Goal: Information Seeking & Learning: Learn about a topic

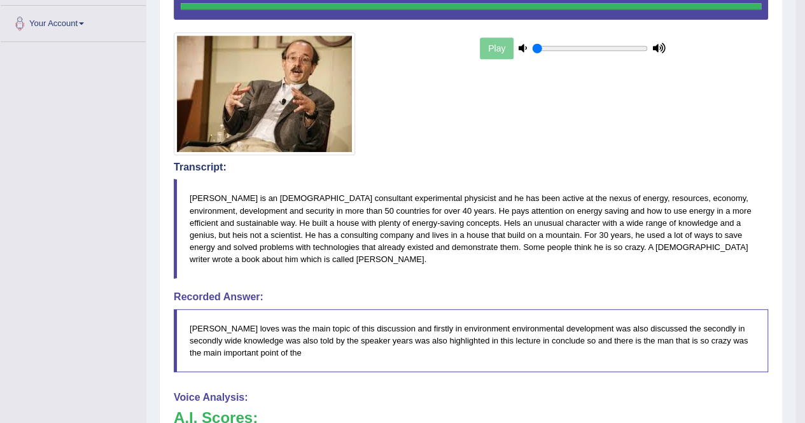
drag, startPoint x: 670, startPoint y: 281, endPoint x: 28, endPoint y: 453, distance: 664.2
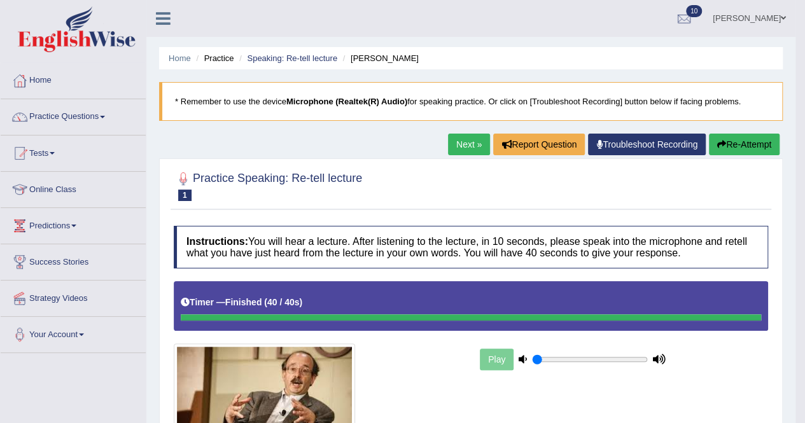
drag, startPoint x: 167, startPoint y: 129, endPoint x: 323, endPoint y: 15, distance: 193.1
click at [323, 15] on div "Hassan Jahangir Toggle navigation Username: Hassan_1 Access Type: Online Subscr…" at bounding box center [470, 18] width 649 height 37
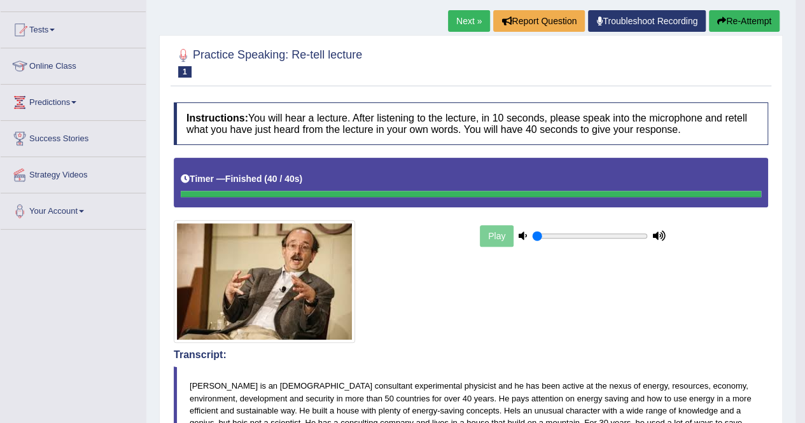
scroll to position [191, 0]
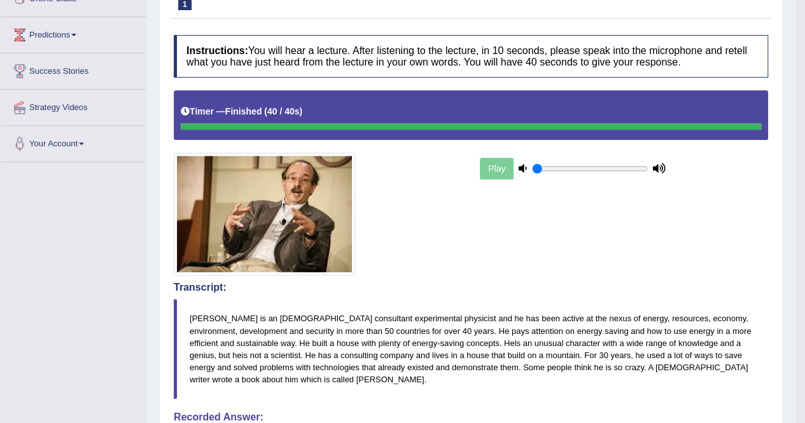
click at [479, 176] on div "Play" at bounding box center [572, 169] width 191 height 32
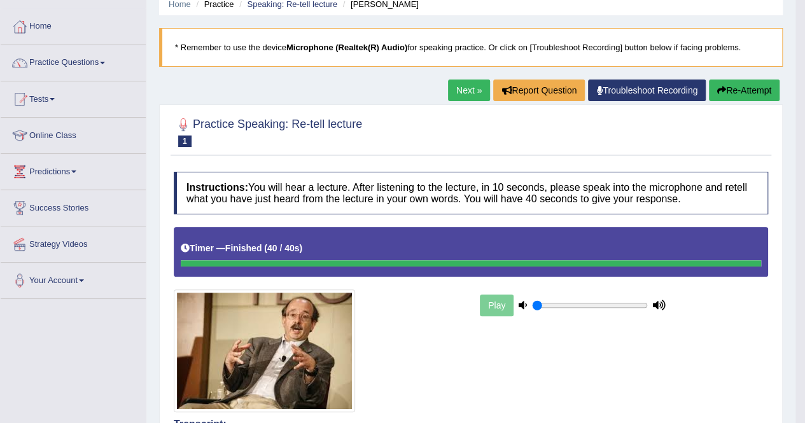
scroll to position [0, 0]
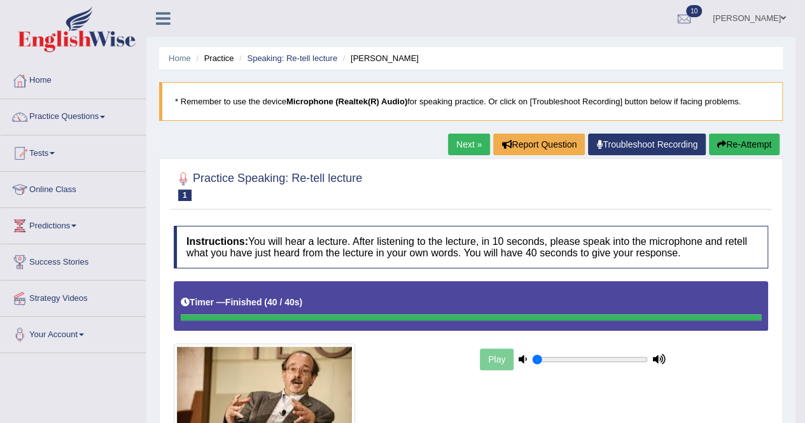
click at [744, 142] on button "Re-Attempt" at bounding box center [744, 145] width 71 height 22
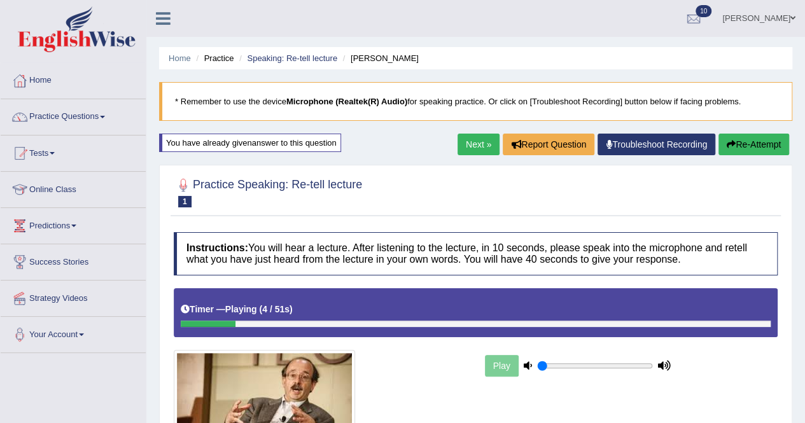
click at [104, 114] on link "Practice Questions" at bounding box center [73, 115] width 145 height 32
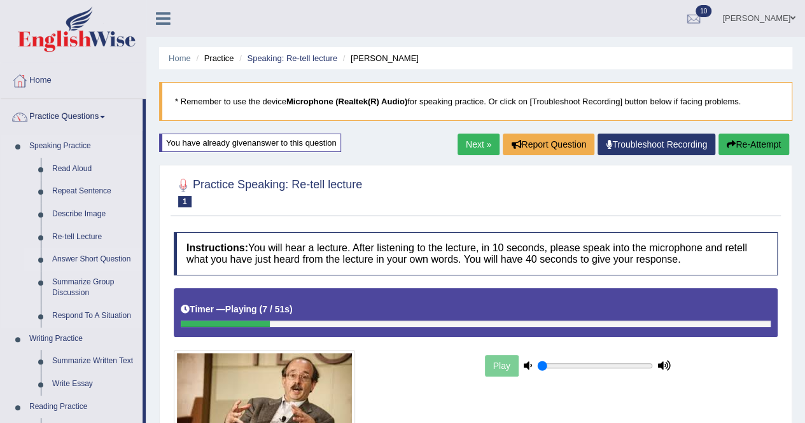
click at [62, 258] on link "Answer Short Question" at bounding box center [94, 259] width 96 height 23
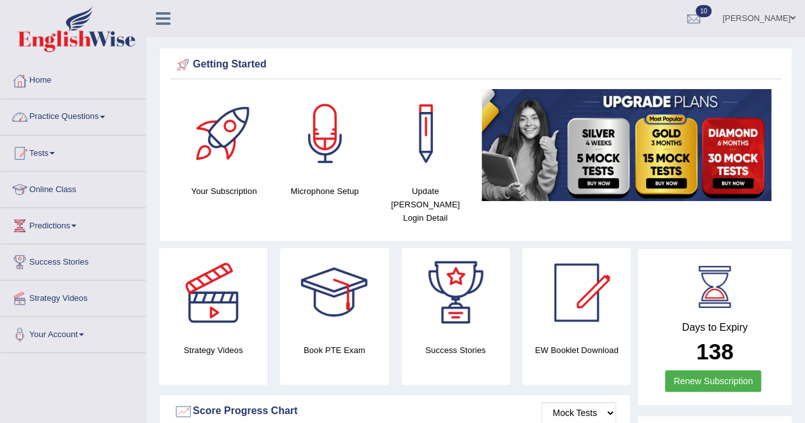
click at [112, 109] on link "Practice Questions" at bounding box center [73, 115] width 145 height 32
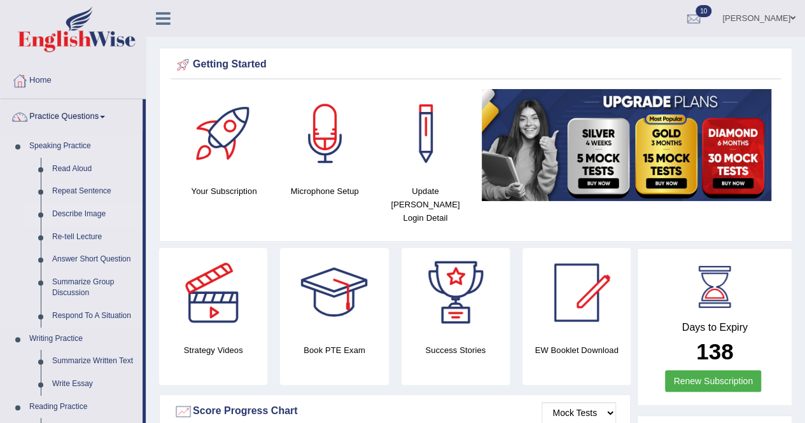
click at [83, 208] on link "Describe Image" at bounding box center [94, 214] width 96 height 23
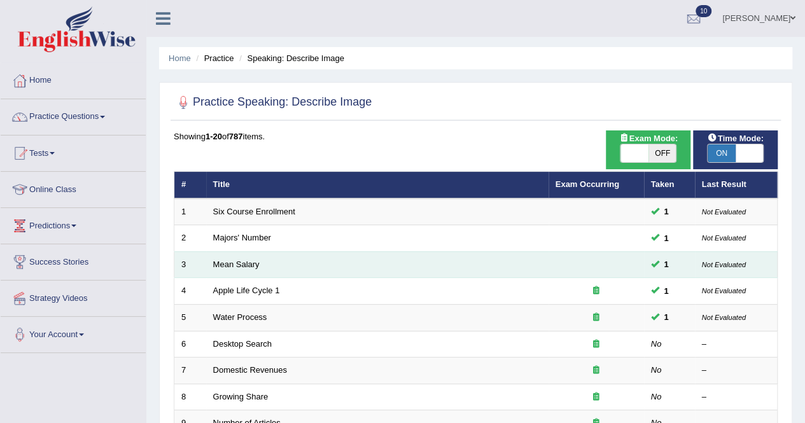
click at [262, 261] on td "Mean Salary" at bounding box center [377, 264] width 342 height 27
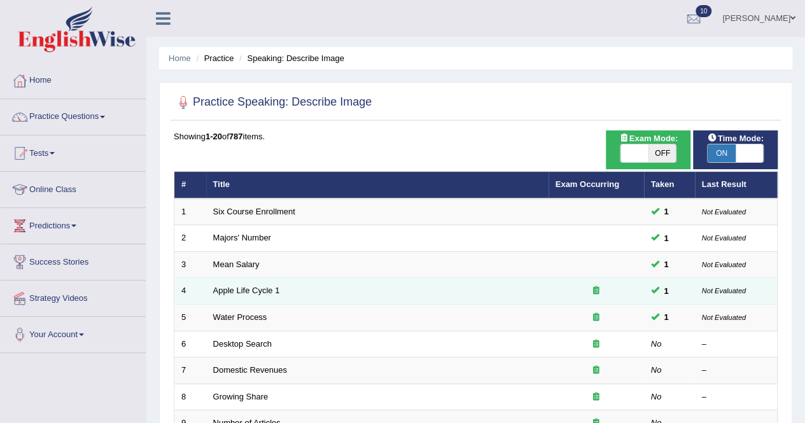
click at [274, 283] on td "Apple Life Cycle 1" at bounding box center [377, 291] width 342 height 27
click at [260, 290] on link "Apple Life Cycle 1" at bounding box center [246, 291] width 67 height 10
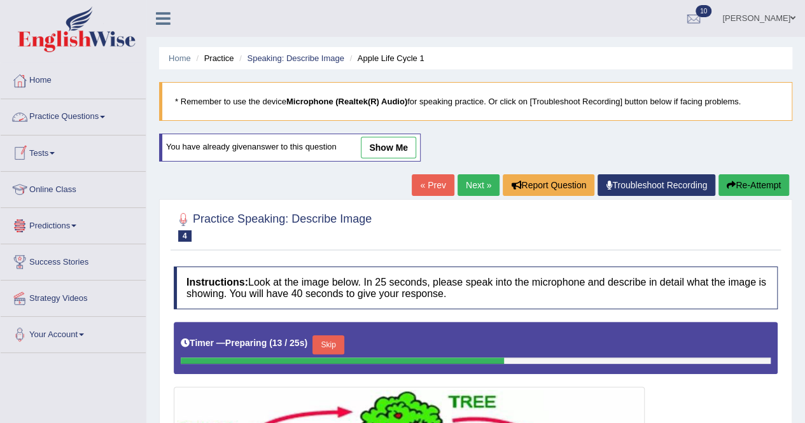
click at [107, 108] on link "Practice Questions" at bounding box center [73, 115] width 145 height 32
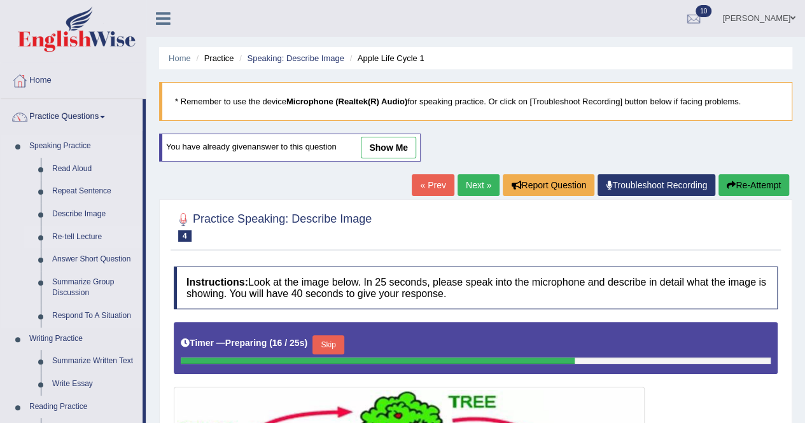
click at [72, 229] on link "Re-tell Lecture" at bounding box center [94, 237] width 96 height 23
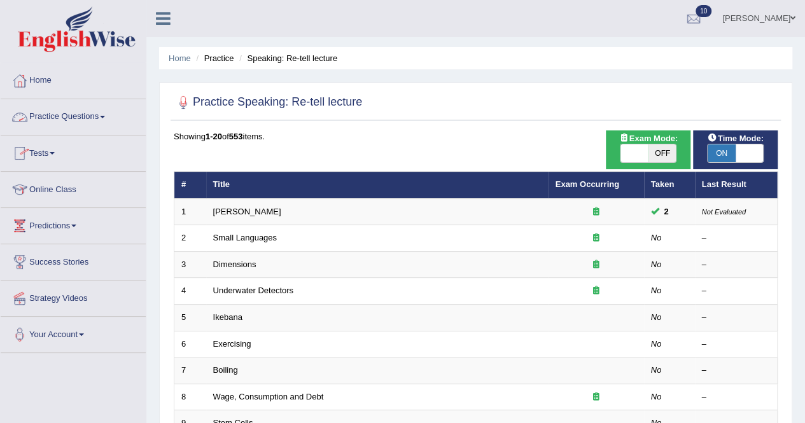
click at [105, 118] on span at bounding box center [102, 117] width 5 height 3
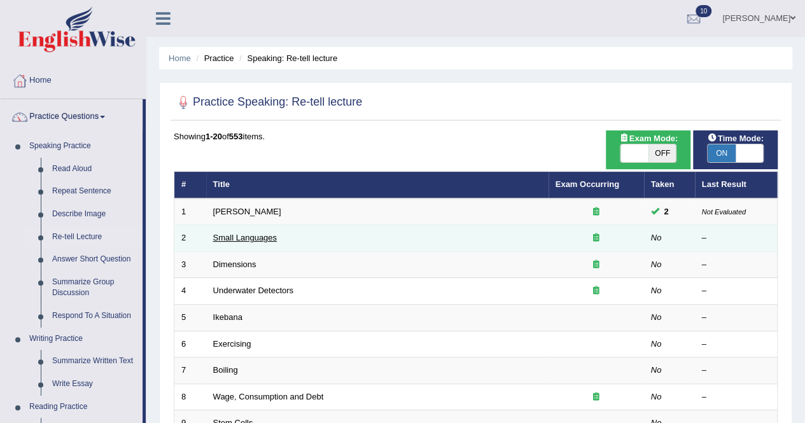
click at [246, 236] on link "Small Languages" at bounding box center [245, 238] width 64 height 10
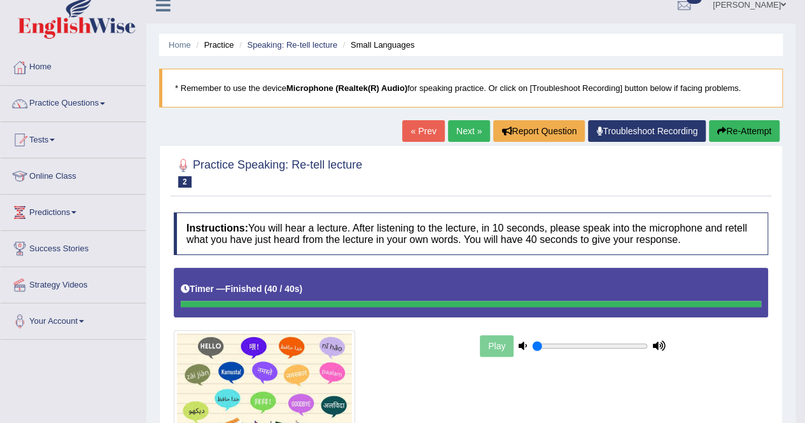
scroll to position [13, 0]
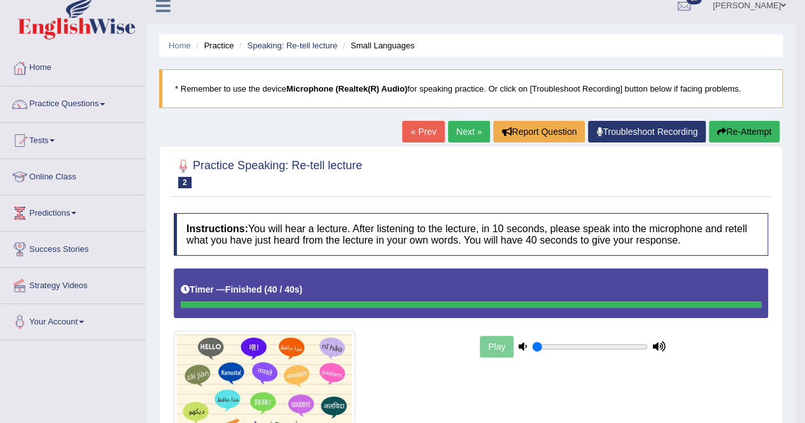
click at [456, 127] on link "Next »" at bounding box center [469, 132] width 42 height 22
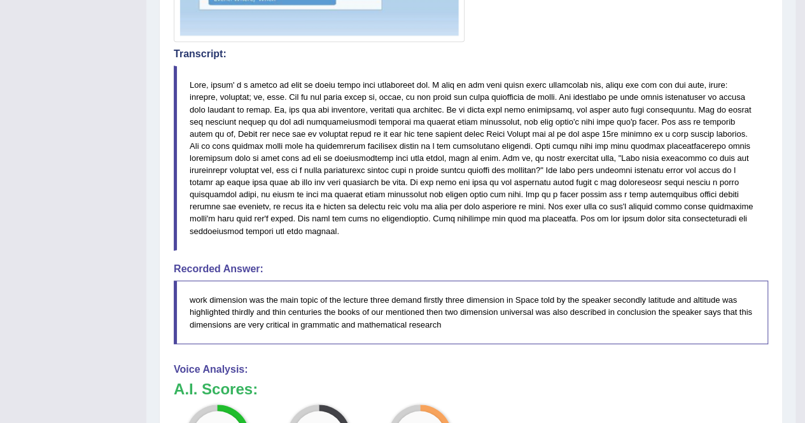
scroll to position [470, 0]
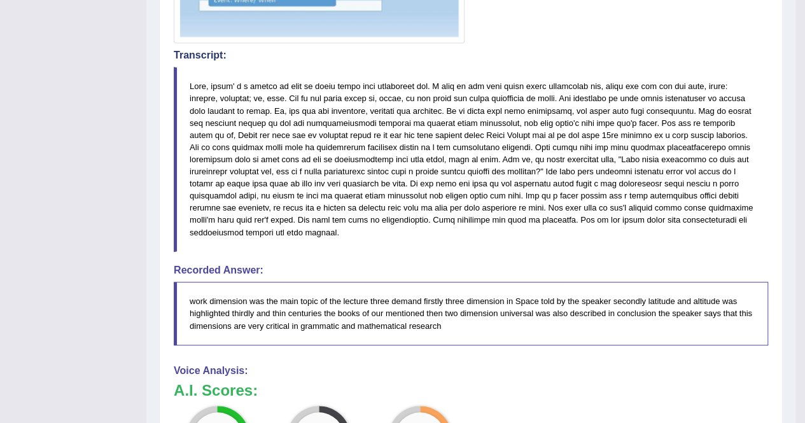
drag, startPoint x: 84, startPoint y: 453, endPoint x: 478, endPoint y: 202, distance: 467.4
click at [478, 202] on blockquote at bounding box center [471, 159] width 595 height 185
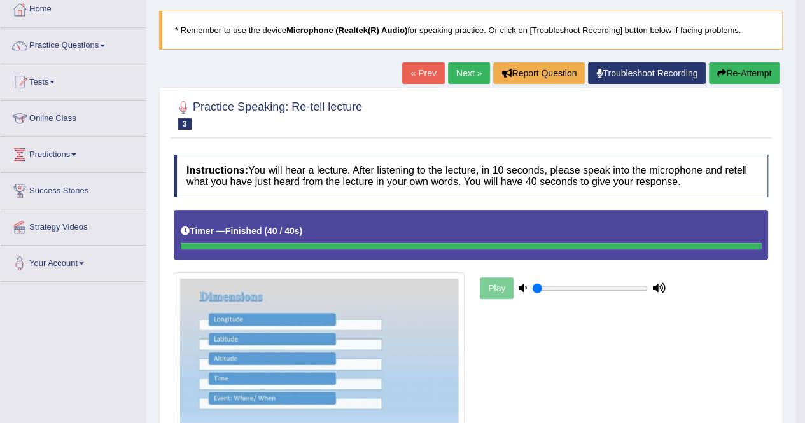
scroll to position [0, 0]
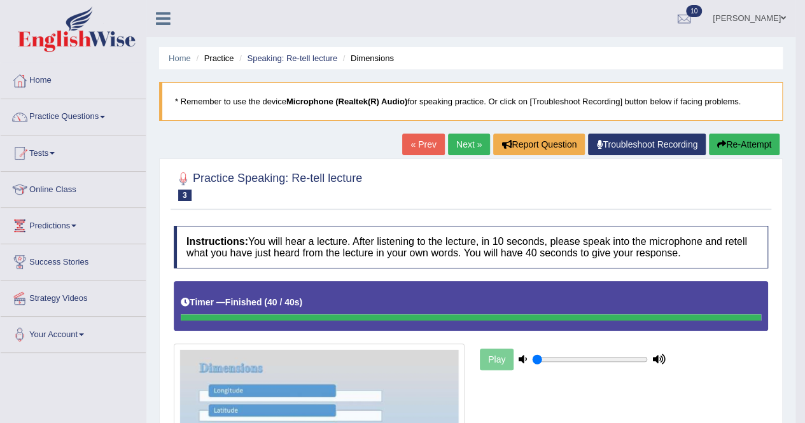
drag, startPoint x: 404, startPoint y: 54, endPoint x: 379, endPoint y: 69, distance: 28.6
click at [379, 65] on ul "Home Practice Speaking: Re-tell lecture Dimensions" at bounding box center [471, 58] width 624 height 22
click at [449, 144] on link "Next »" at bounding box center [469, 145] width 42 height 22
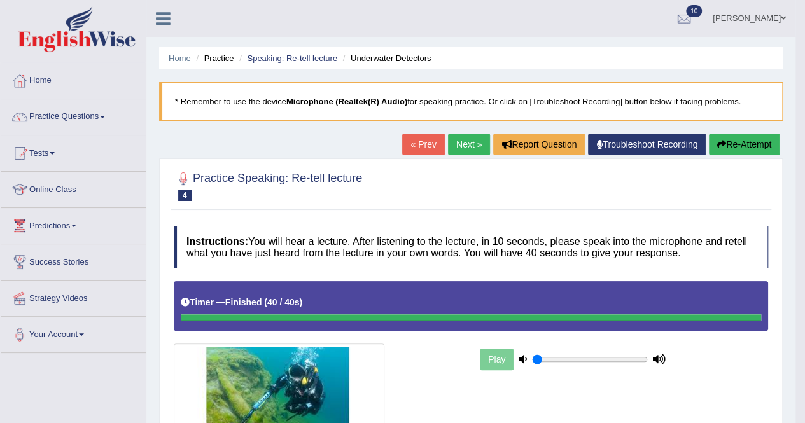
click at [458, 136] on link "Next »" at bounding box center [469, 145] width 42 height 22
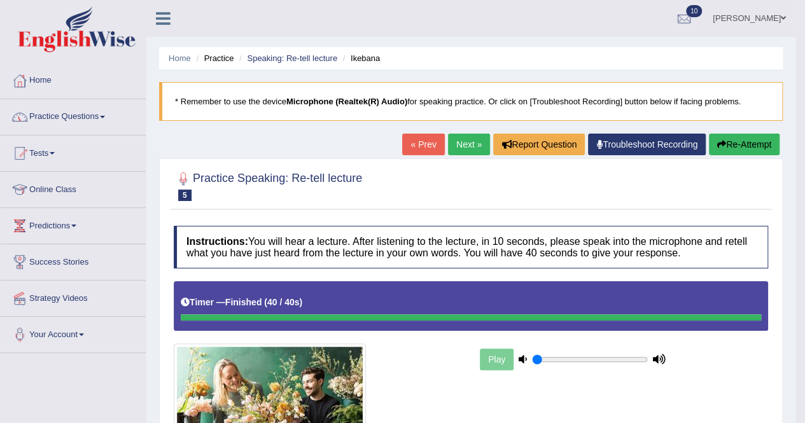
click at [105, 116] on span at bounding box center [102, 117] width 5 height 3
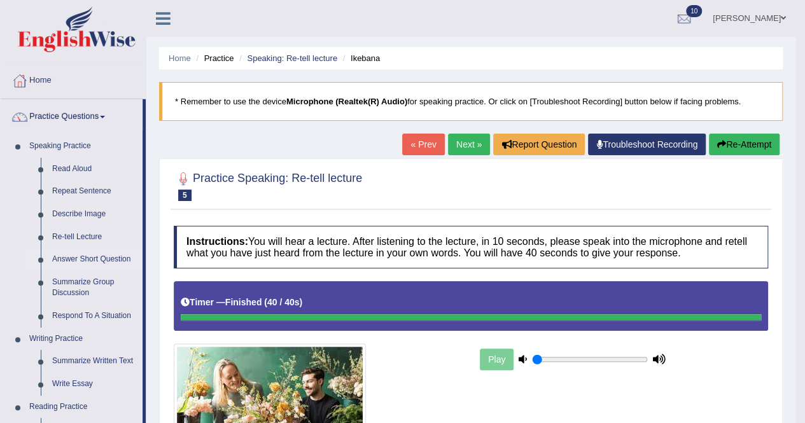
click at [69, 259] on link "Answer Short Question" at bounding box center [94, 259] width 96 height 23
click at [69, 257] on link "Answer Short Question" at bounding box center [94, 259] width 96 height 23
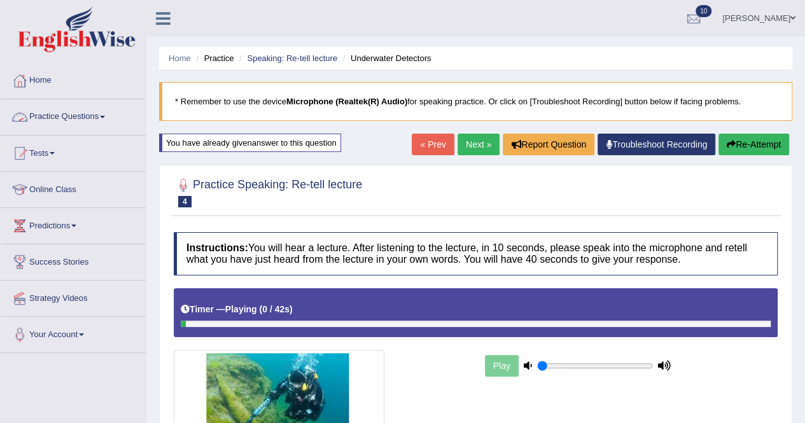
click at [104, 116] on span at bounding box center [102, 117] width 5 height 3
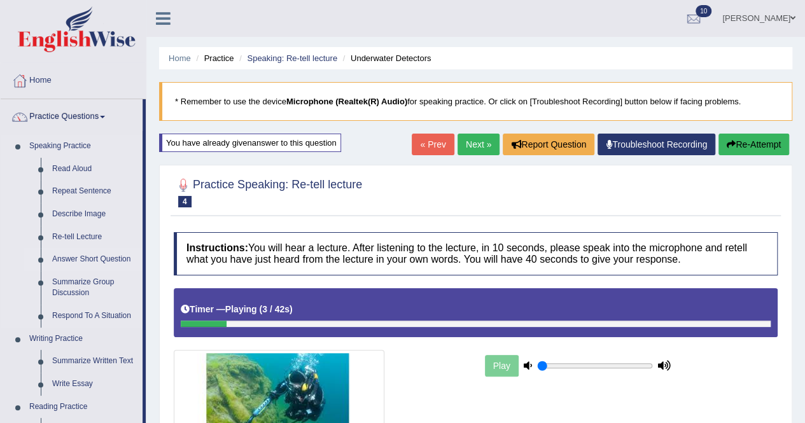
click at [61, 256] on link "Answer Short Question" at bounding box center [94, 259] width 96 height 23
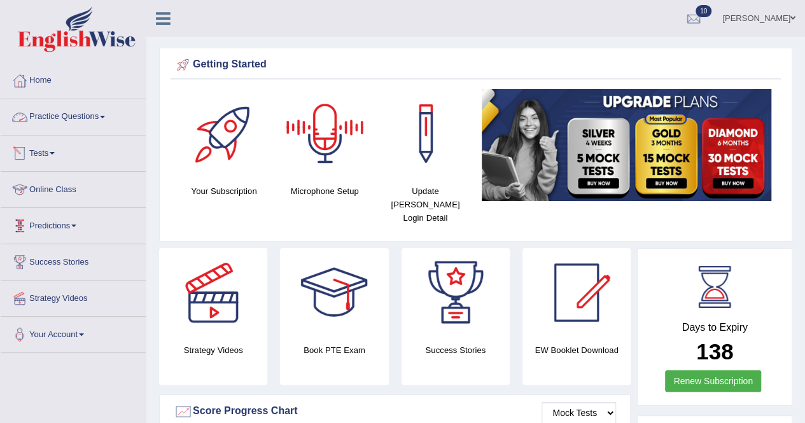
click at [104, 115] on link "Practice Questions" at bounding box center [73, 115] width 145 height 32
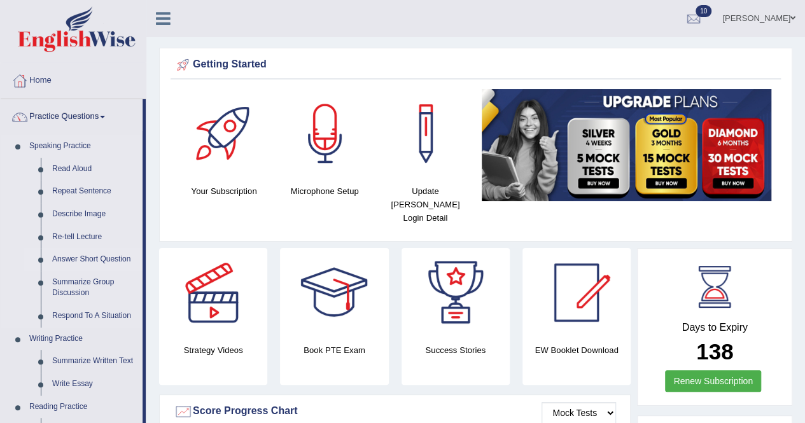
click at [67, 254] on link "Answer Short Question" at bounding box center [94, 259] width 96 height 23
click at [62, 291] on link "Summarize Group Discussion" at bounding box center [94, 288] width 96 height 34
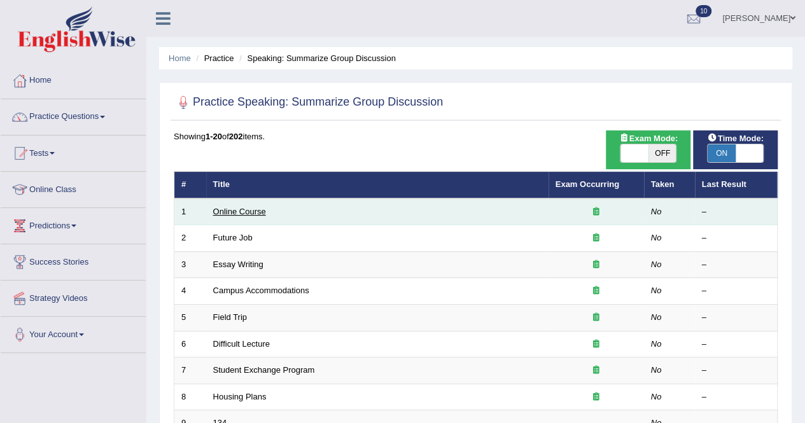
click at [241, 208] on link "Online Course" at bounding box center [239, 212] width 53 height 10
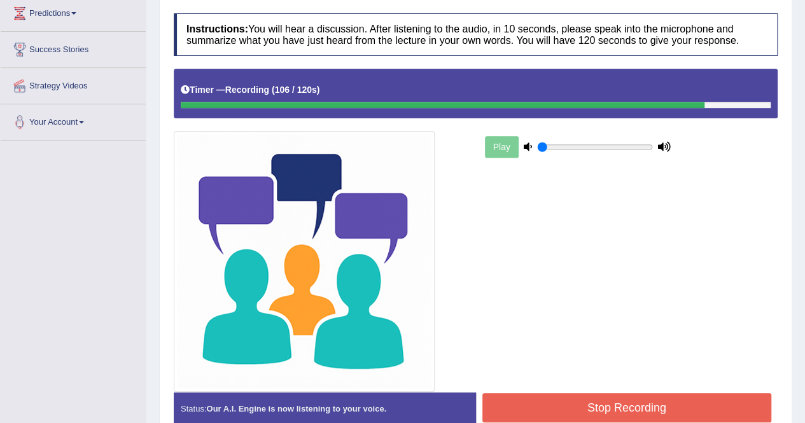
scroll to position [214, 0]
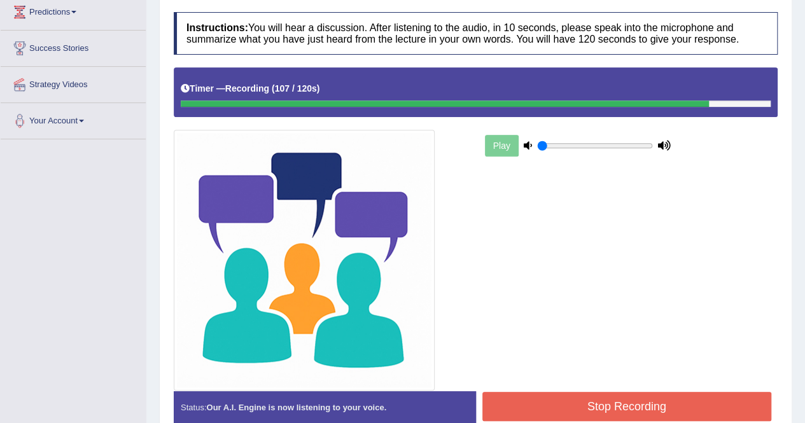
click at [619, 401] on button "Stop Recording" at bounding box center [627, 406] width 290 height 29
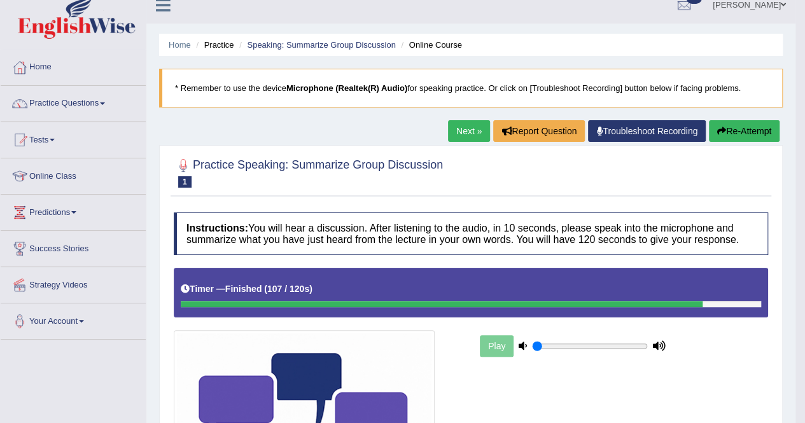
scroll to position [0, 0]
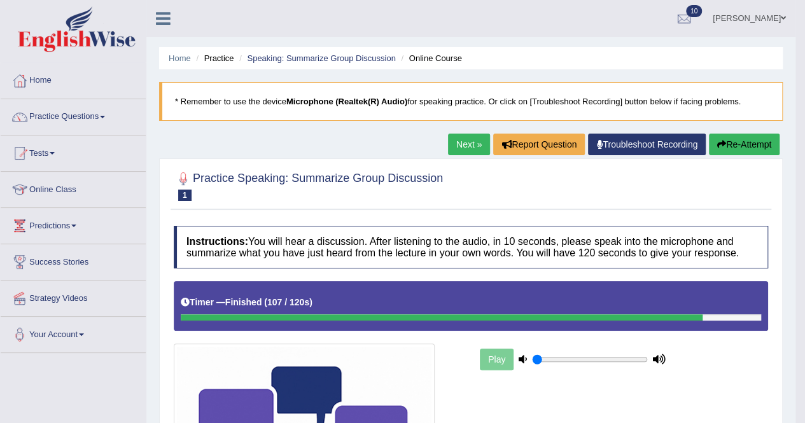
click at [459, 144] on link "Next »" at bounding box center [469, 145] width 42 height 22
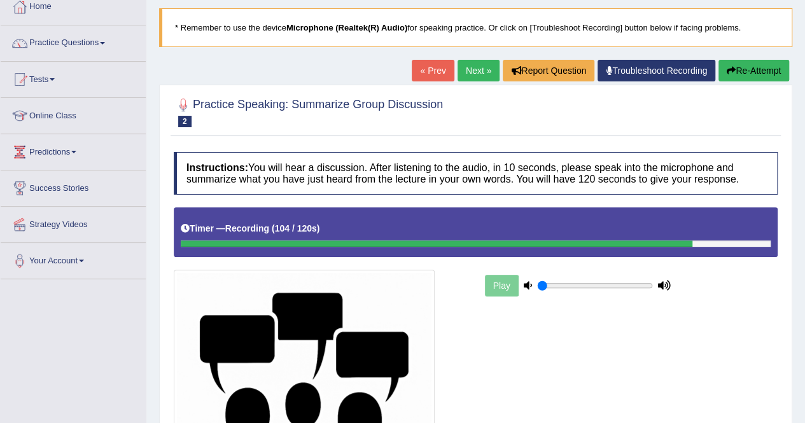
scroll to position [276, 0]
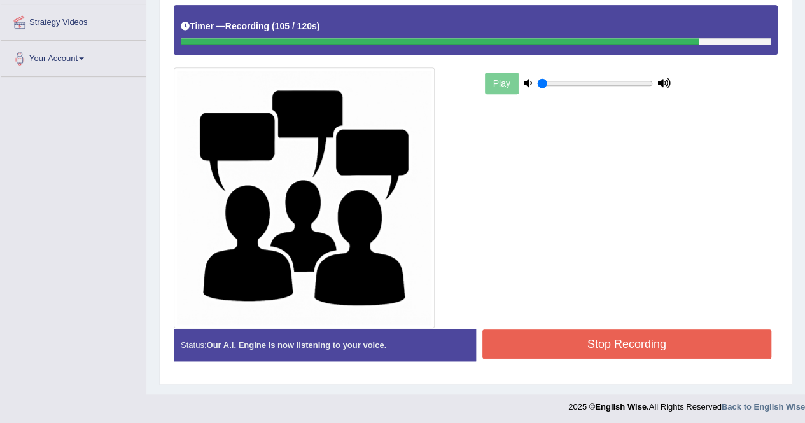
click at [507, 348] on button "Stop Recording" at bounding box center [627, 344] width 290 height 29
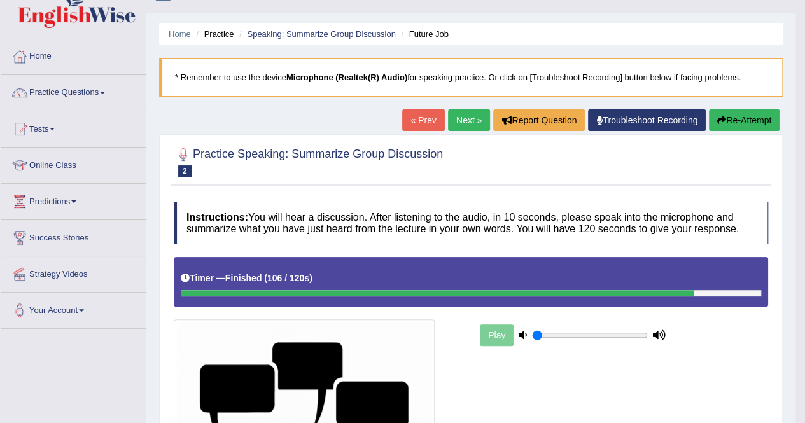
scroll to position [22, 0]
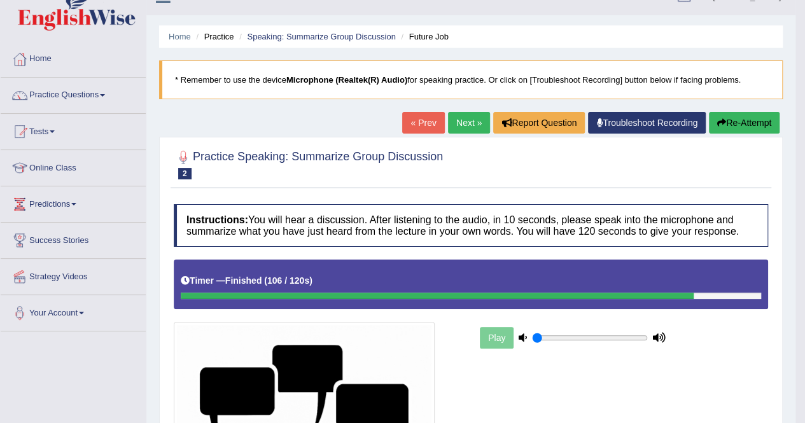
click at [467, 115] on link "Next »" at bounding box center [469, 123] width 42 height 22
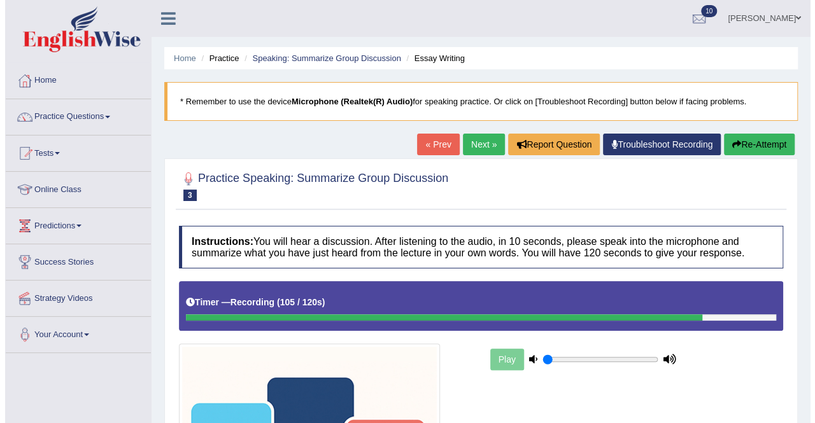
scroll to position [276, 0]
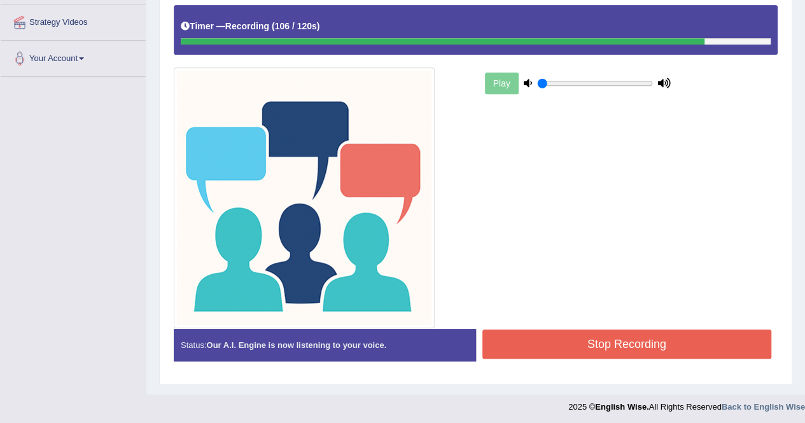
click at [573, 343] on button "Stop Recording" at bounding box center [627, 344] width 290 height 29
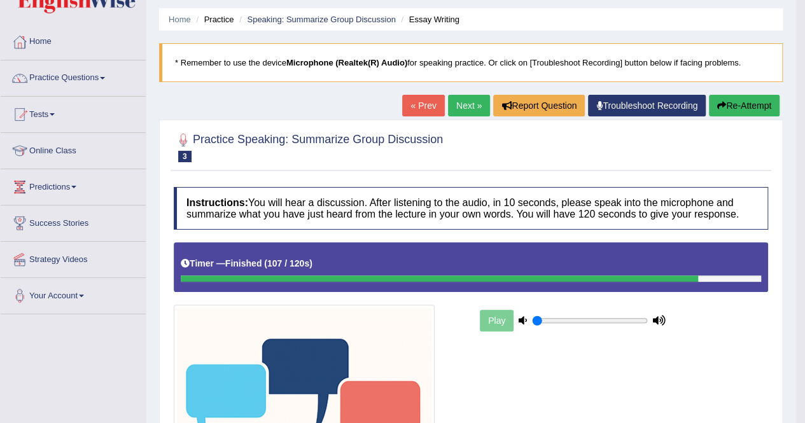
scroll to position [0, 0]
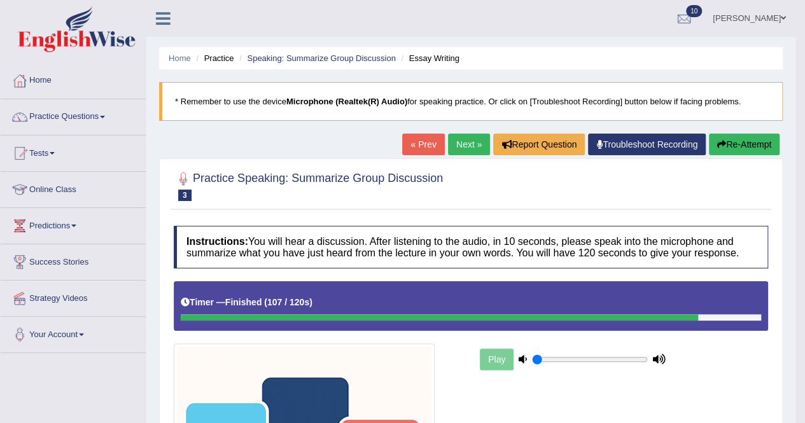
click at [456, 141] on link "Next »" at bounding box center [469, 145] width 42 height 22
click at [451, 138] on link "Next »" at bounding box center [469, 145] width 42 height 22
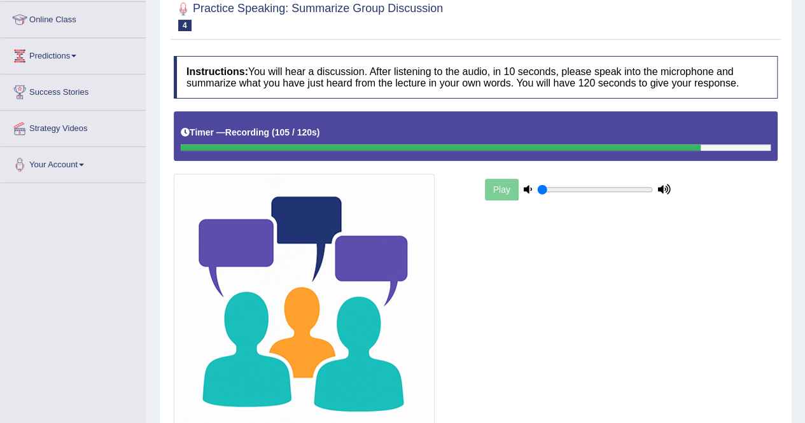
scroll to position [276, 0]
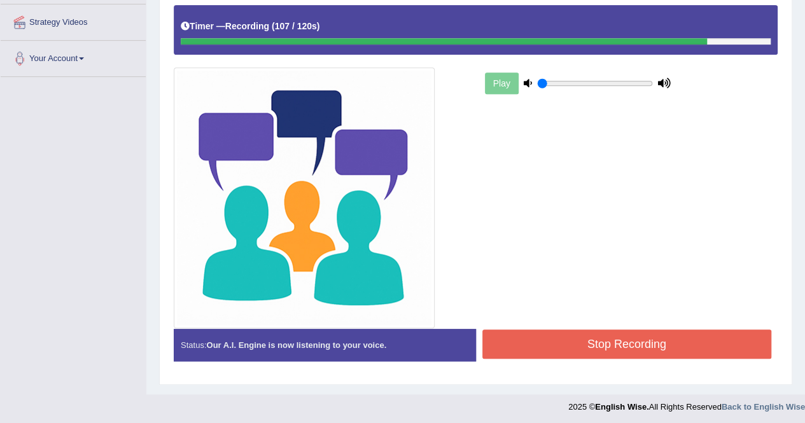
click at [556, 348] on button "Stop Recording" at bounding box center [627, 344] width 290 height 29
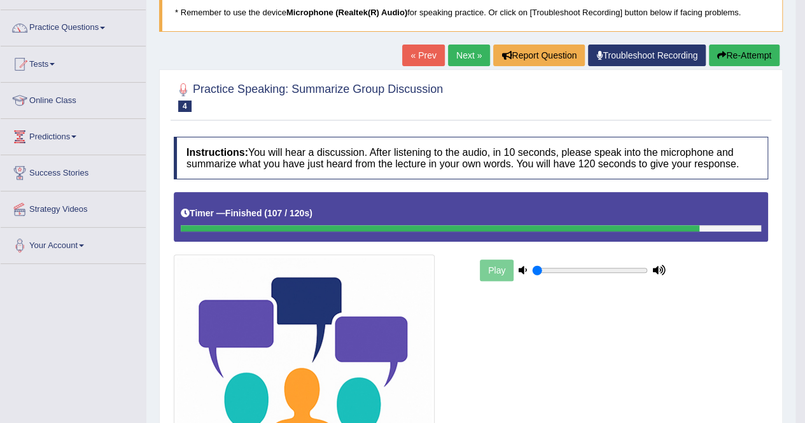
scroll to position [64, 0]
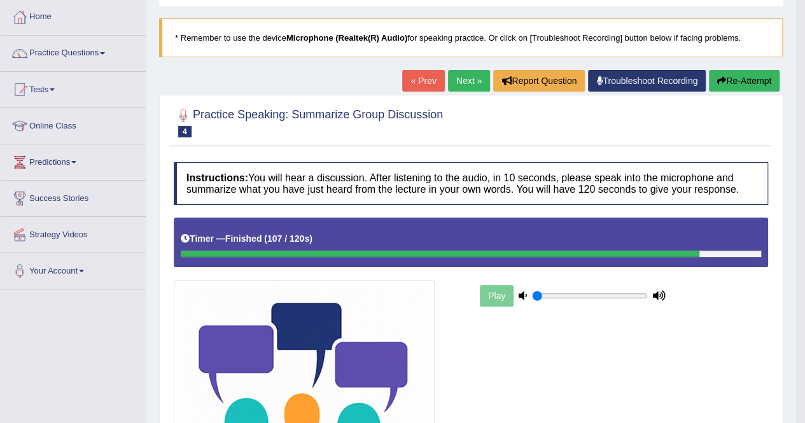
click at [467, 78] on link "Next »" at bounding box center [469, 81] width 42 height 22
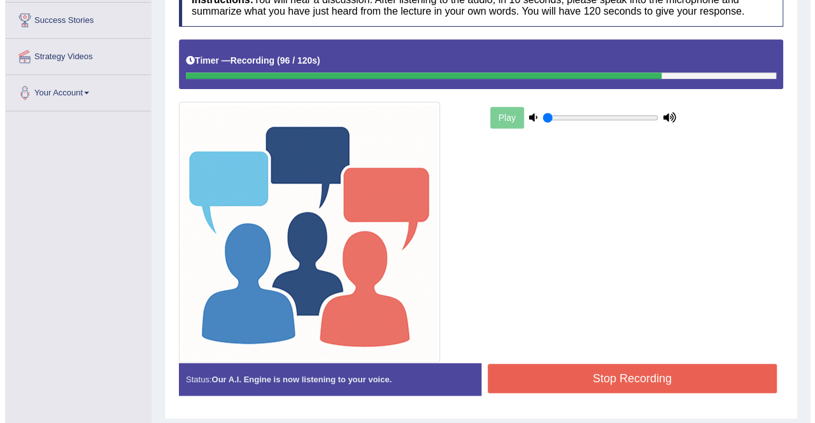
scroll to position [243, 0]
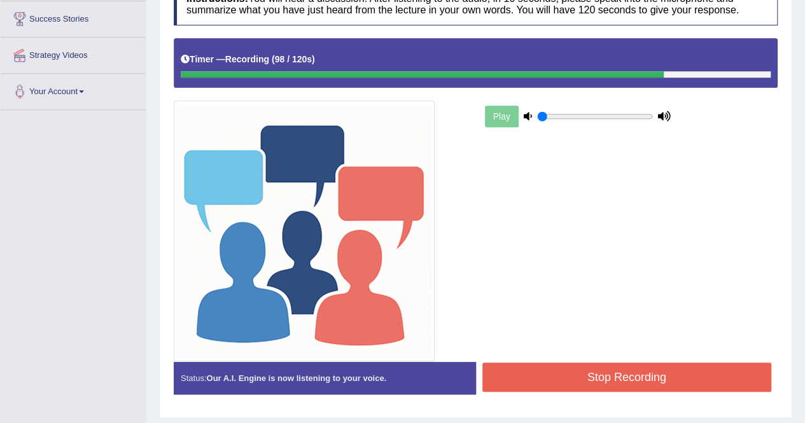
click at [592, 374] on button "Stop Recording" at bounding box center [627, 377] width 290 height 29
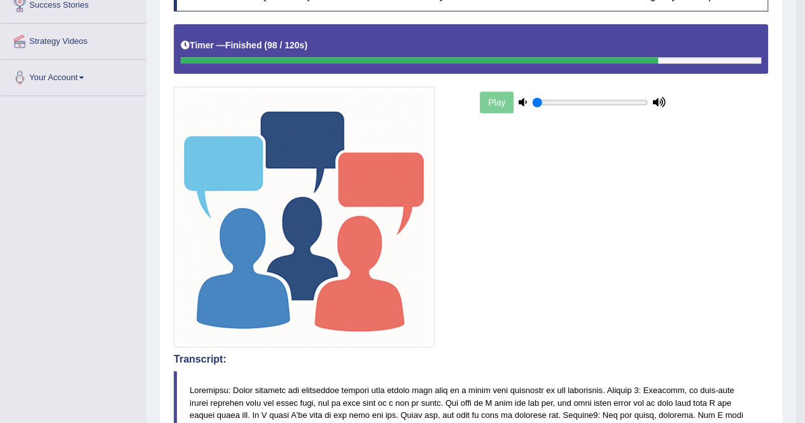
scroll to position [0, 0]
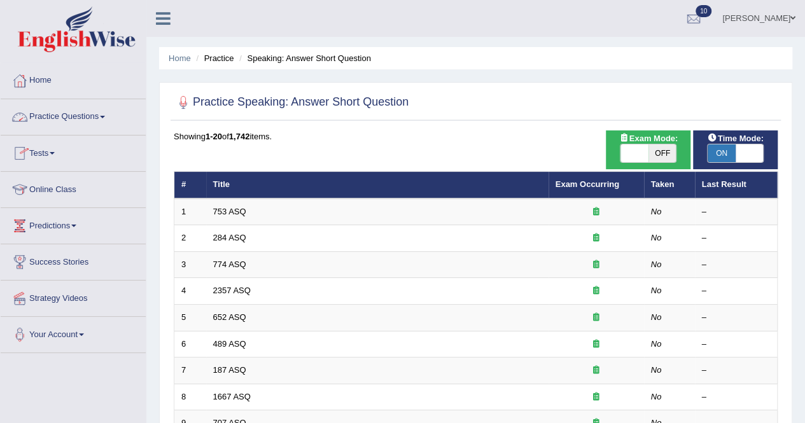
click at [109, 117] on link "Practice Questions" at bounding box center [73, 115] width 145 height 32
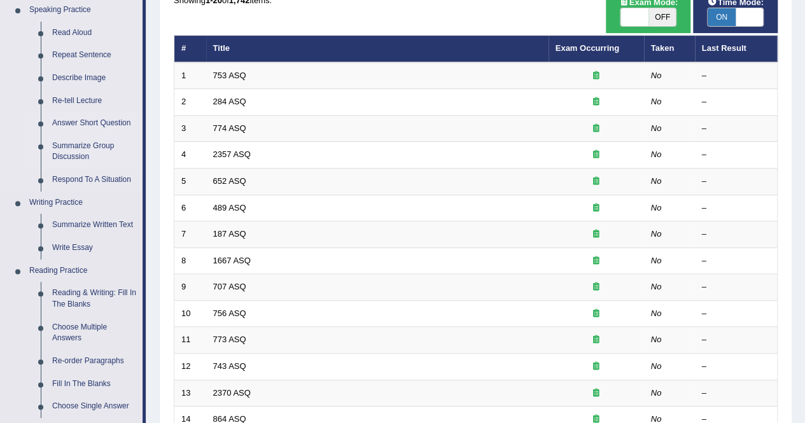
scroll to position [137, 0]
